Goal: Task Accomplishment & Management: Complete application form

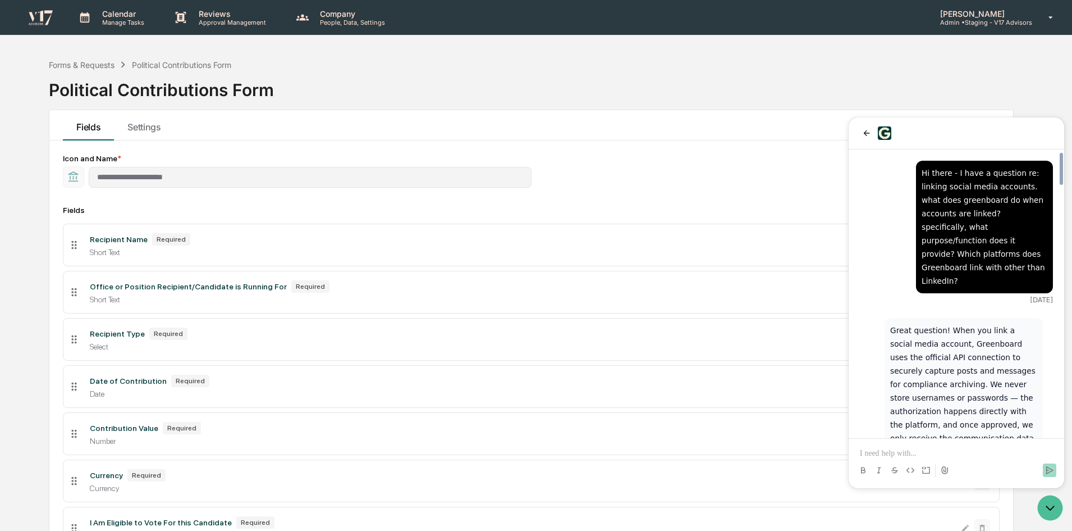
scroll to position [2253, 0]
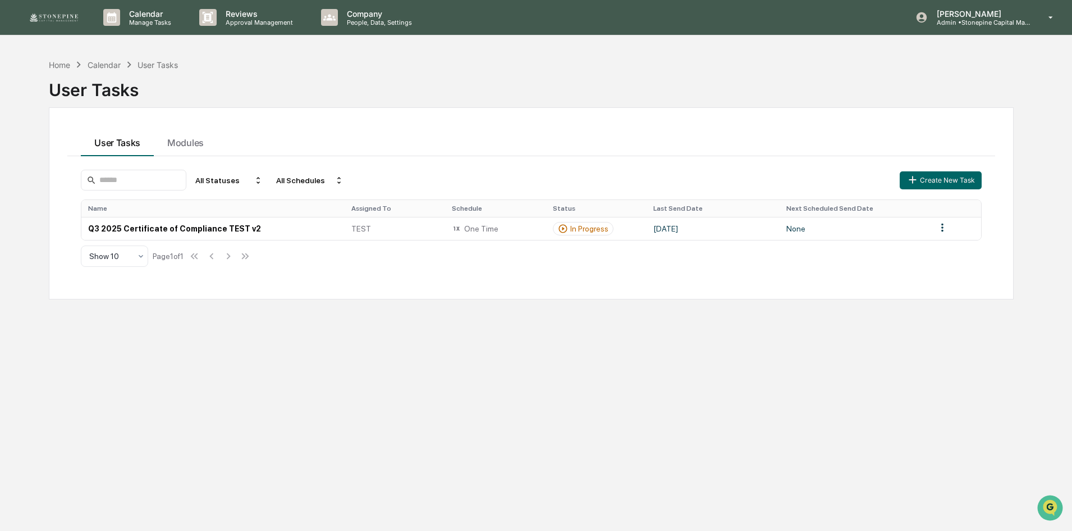
scroll to position [2568, 0]
